Goal: Find contact information: Find contact information

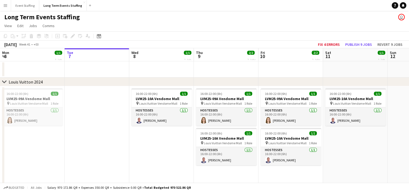
click at [4, 8] on button "Menu" at bounding box center [5, 5] width 11 height 11
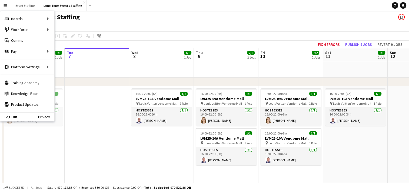
click at [4, 8] on button "Menu" at bounding box center [5, 5] width 11 height 11
click at [81, 30] on link "My Workforce" at bounding box center [82, 29] width 54 height 11
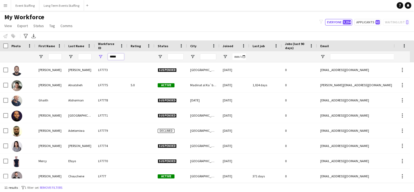
drag, startPoint x: 121, startPoint y: 57, endPoint x: 80, endPoint y: 46, distance: 42.3
click at [80, 46] on div "Workforce Details Photo First Name" at bounding box center [332, 51] width 665 height 22
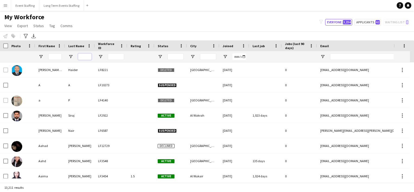
click at [80, 57] on input "Last Name Filter Input" at bounding box center [85, 56] width 14 height 6
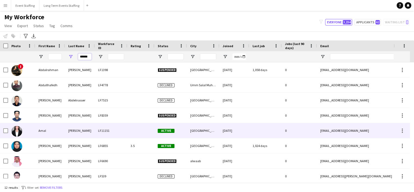
type input "******"
click at [75, 134] on div "[PERSON_NAME]" at bounding box center [80, 130] width 30 height 15
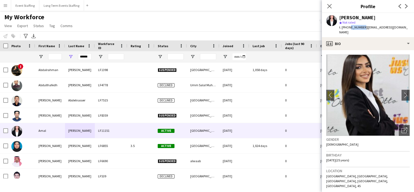
drag, startPoint x: 361, startPoint y: 26, endPoint x: 347, endPoint y: 25, distance: 13.3
click at [347, 25] on span "t. [PHONE_NUMBER]" at bounding box center [353, 27] width 28 height 4
copy span "33375335"
